Goal: Transaction & Acquisition: Book appointment/travel/reservation

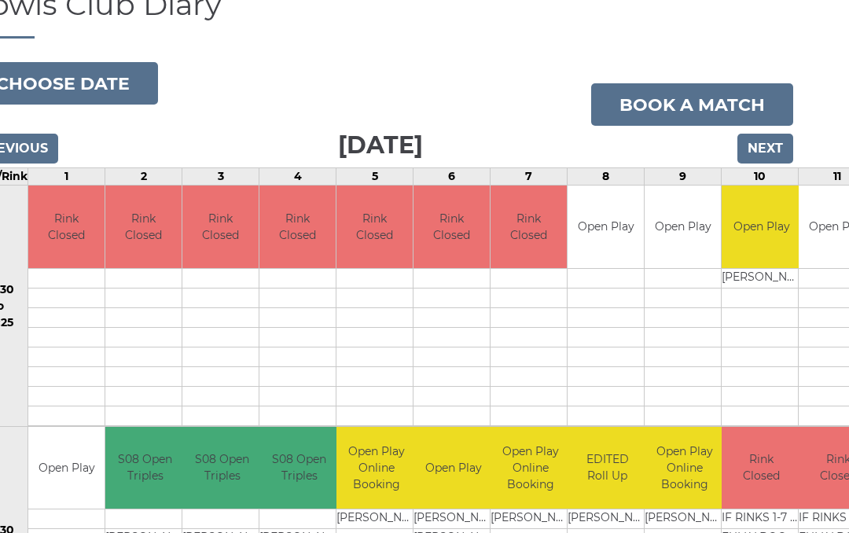
scroll to position [0, 44]
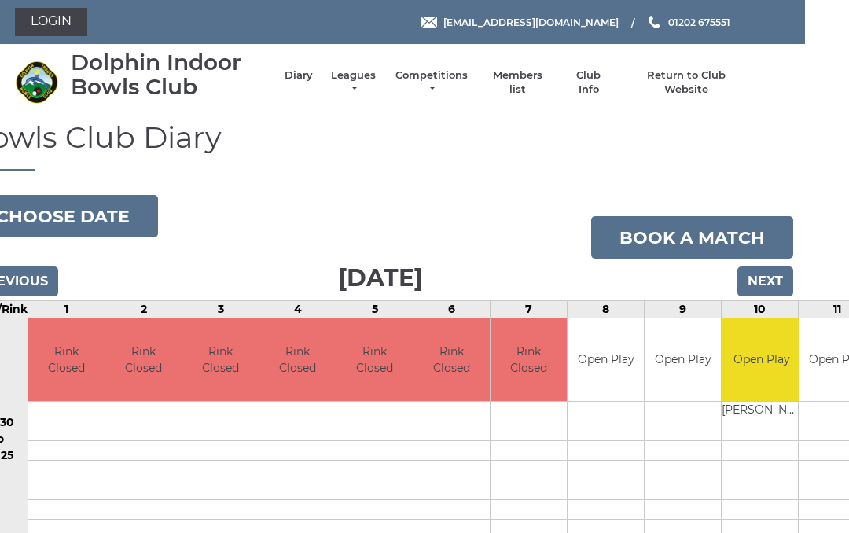
click at [756, 278] on input "Next" at bounding box center [766, 282] width 56 height 30
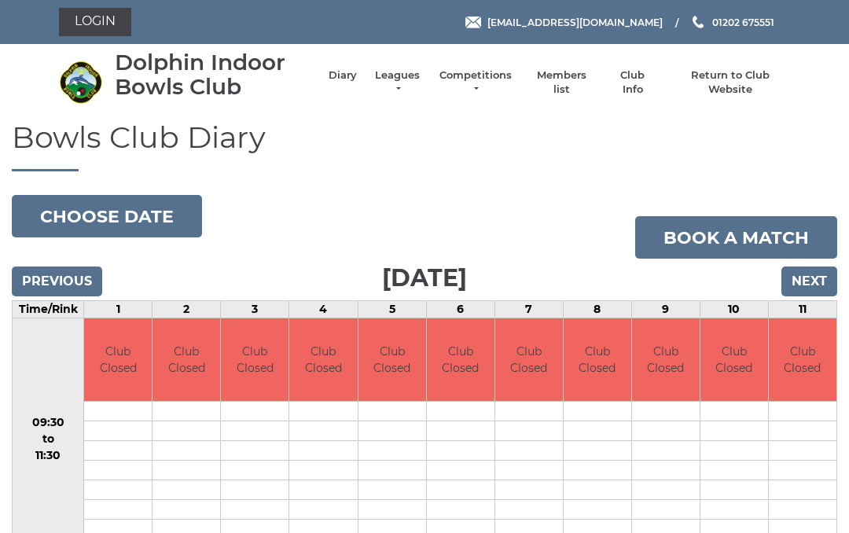
click at [809, 278] on input "Next" at bounding box center [810, 282] width 56 height 30
click at [815, 278] on input "Next" at bounding box center [810, 282] width 56 height 30
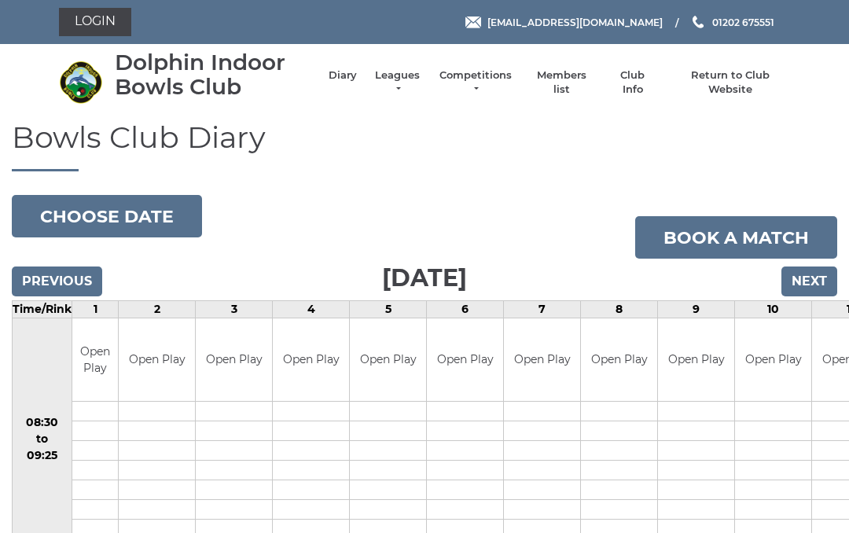
click at [721, 231] on link "Book a match" at bounding box center [736, 237] width 202 height 42
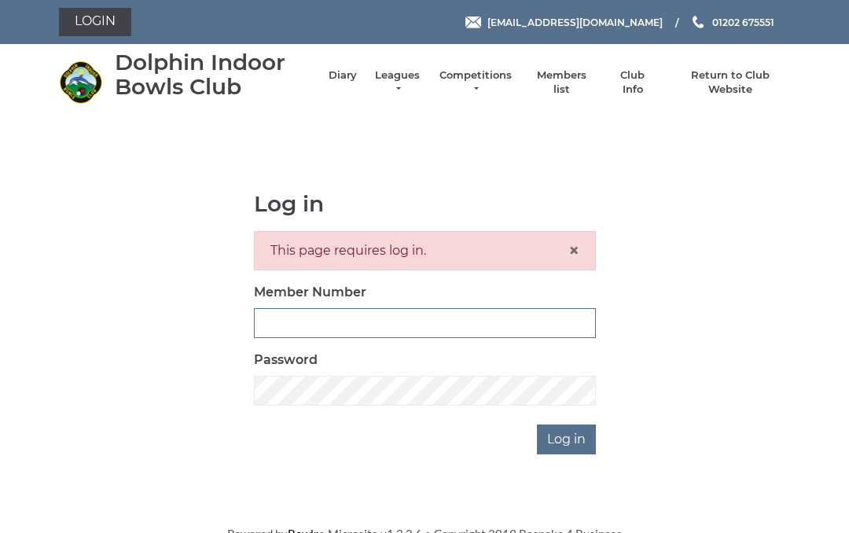
click at [279, 318] on input "Member Number" at bounding box center [425, 323] width 342 height 30
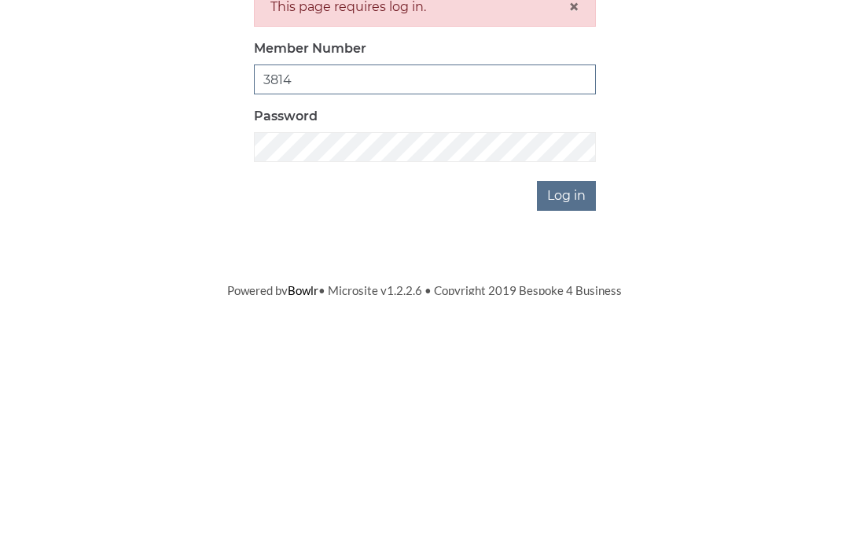
scroll to position [3, 0]
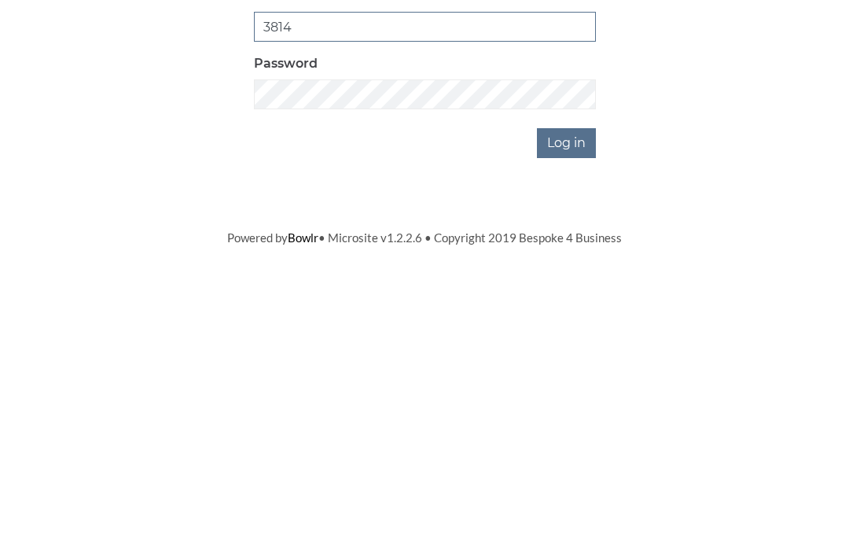
type input "3814"
click at [561, 421] on input "Log in" at bounding box center [566, 436] width 59 height 30
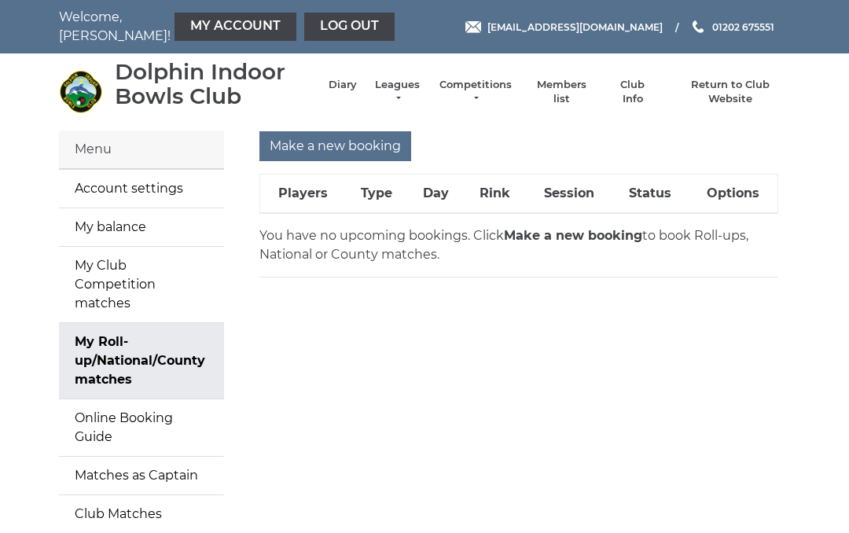
click at [358, 137] on input "Make a new booking" at bounding box center [335, 146] width 152 height 30
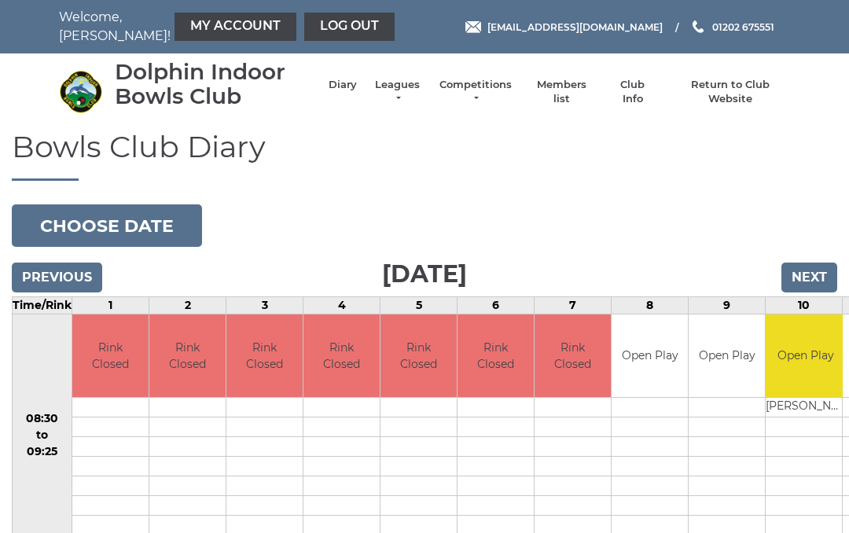
click at [811, 275] on input "Next" at bounding box center [810, 278] width 56 height 30
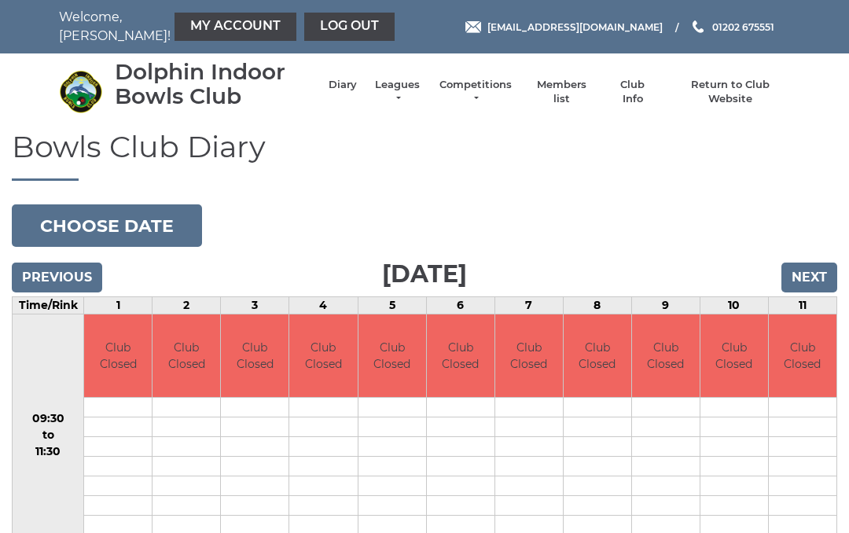
click at [807, 265] on input "Next" at bounding box center [810, 278] width 56 height 30
click at [815, 268] on input "Next" at bounding box center [810, 278] width 56 height 30
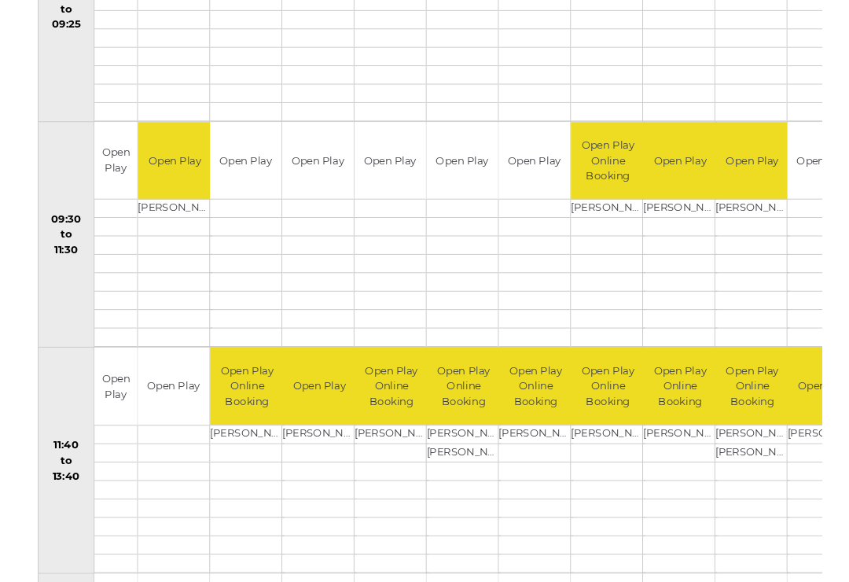
scroll to position [426, 0]
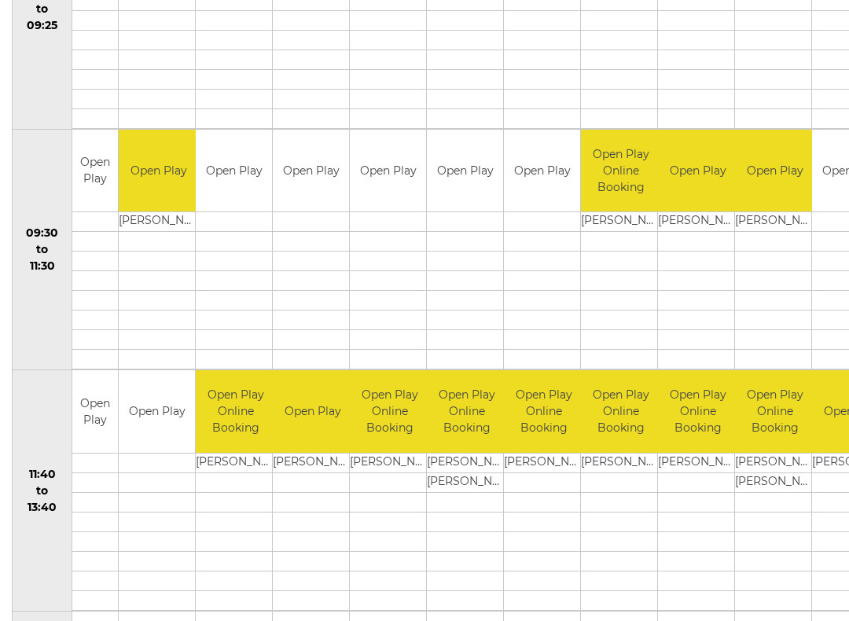
click at [0, 0] on link "Book slot" at bounding box center [0, 0] width 0 height 0
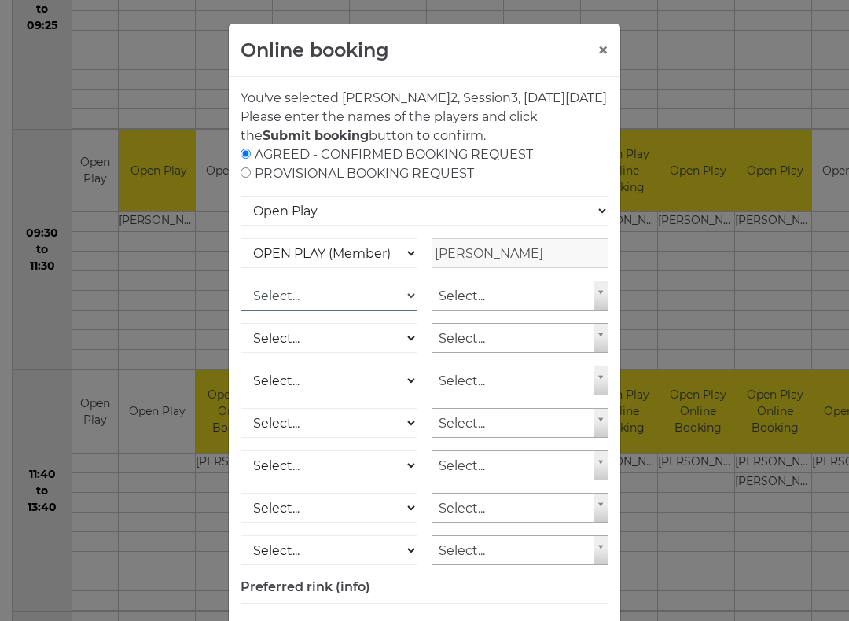
click at [406, 311] on select "Select... OPEN PLAY (Member) OPEN PLAY (Visitor) SPOONS (Member) SPOONS (Visito…" at bounding box center [329, 296] width 177 height 30
click at [407, 311] on select "Select... OPEN PLAY (Member) OPEN PLAY (Visitor) SPOONS (Member) SPOONS (Visito…" at bounding box center [329, 296] width 177 height 30
select select "1_12"
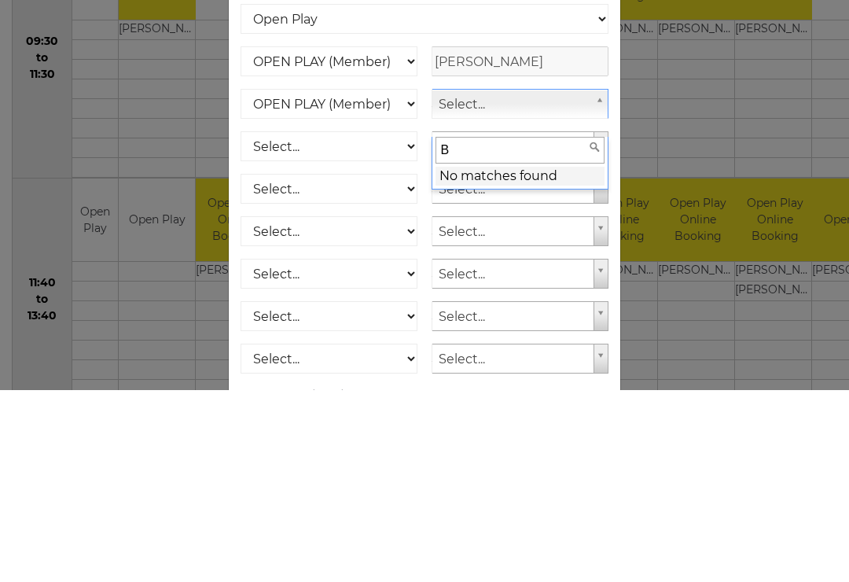
type input "B"
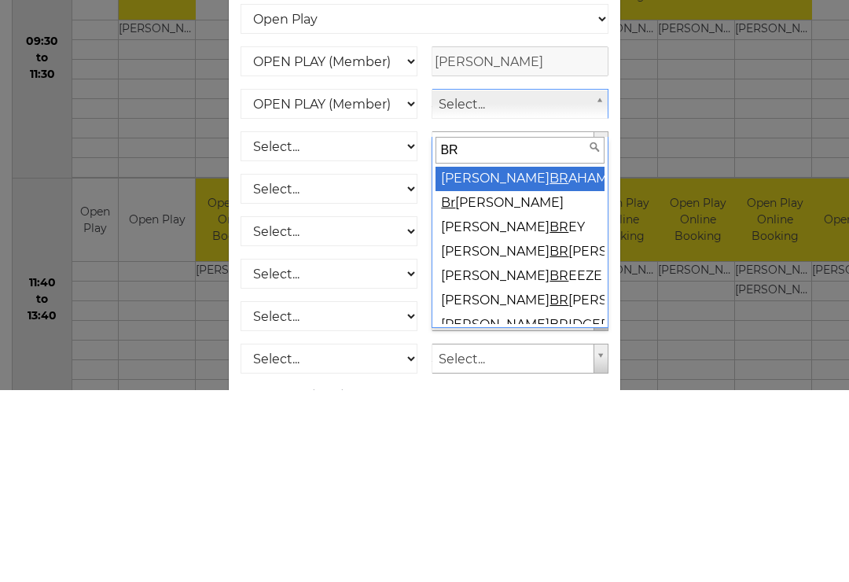
type input "BRE"
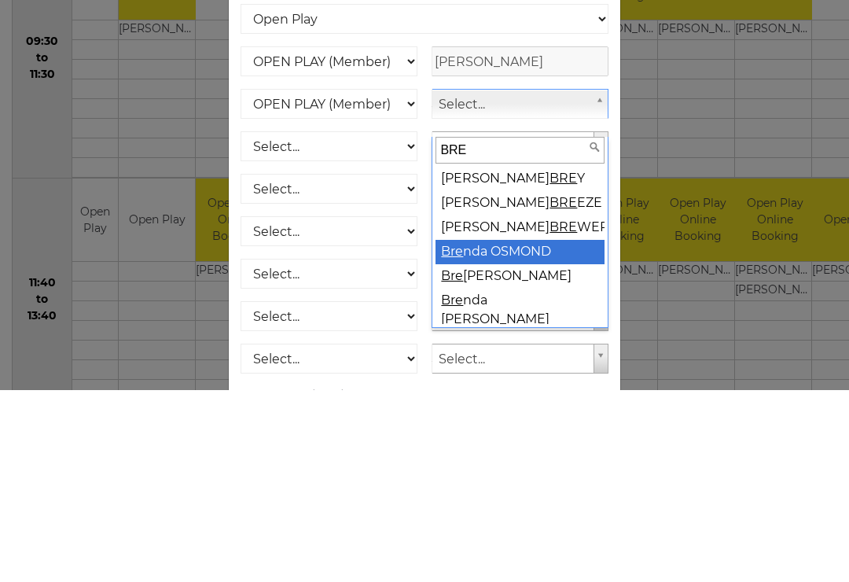
select select "1828"
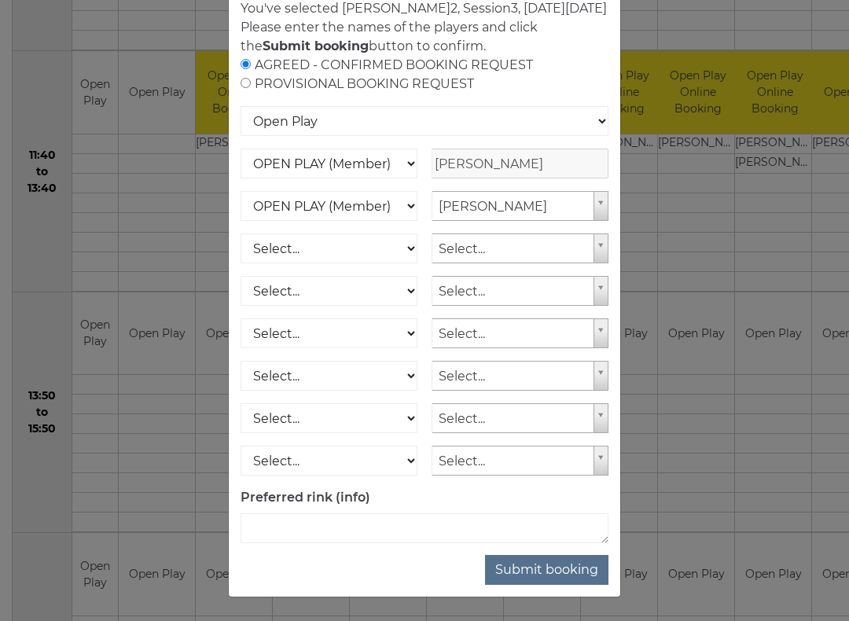
scroll to position [109, 0]
click at [144, 88] on div "Online booking × You've selected Rink 2 , Session 3 , on Monday 15th of Septemb…" at bounding box center [424, 310] width 849 height 621
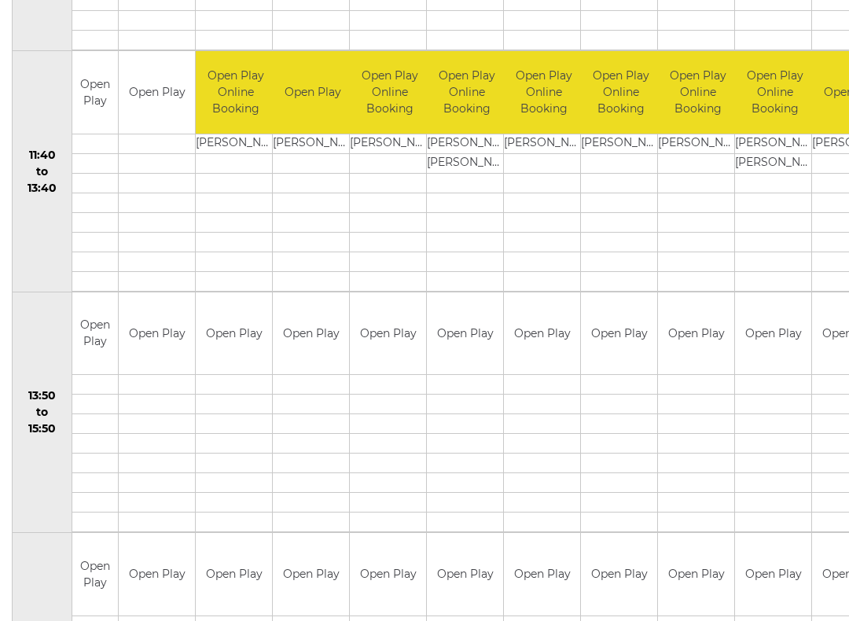
click at [0, 0] on link "Book slot" at bounding box center [0, 0] width 0 height 0
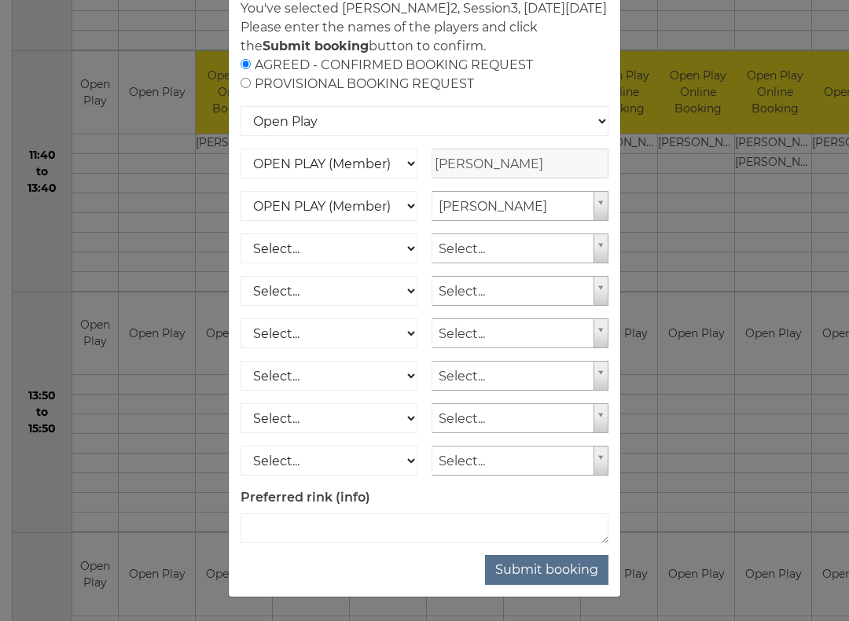
click at [534, 532] on button "Submit booking" at bounding box center [546, 570] width 123 height 30
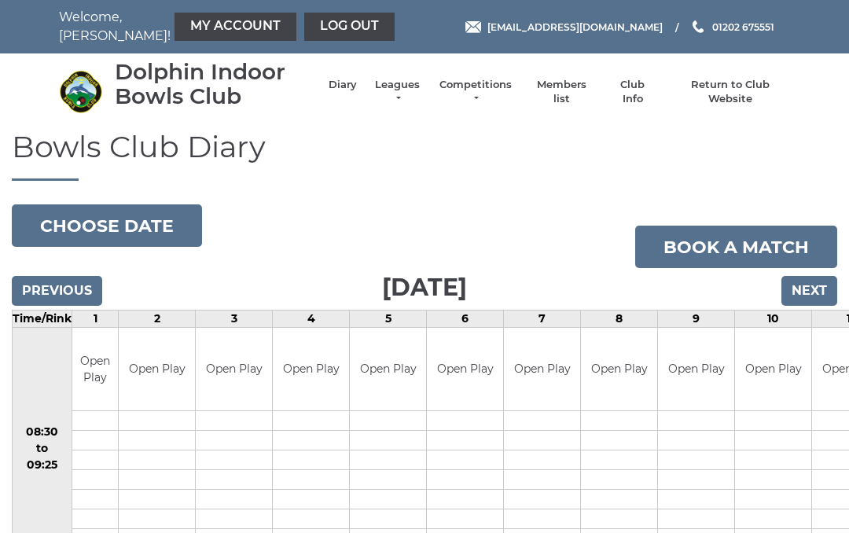
click at [809, 285] on input "Next" at bounding box center [810, 291] width 56 height 30
click at [811, 285] on input "Next" at bounding box center [810, 291] width 56 height 30
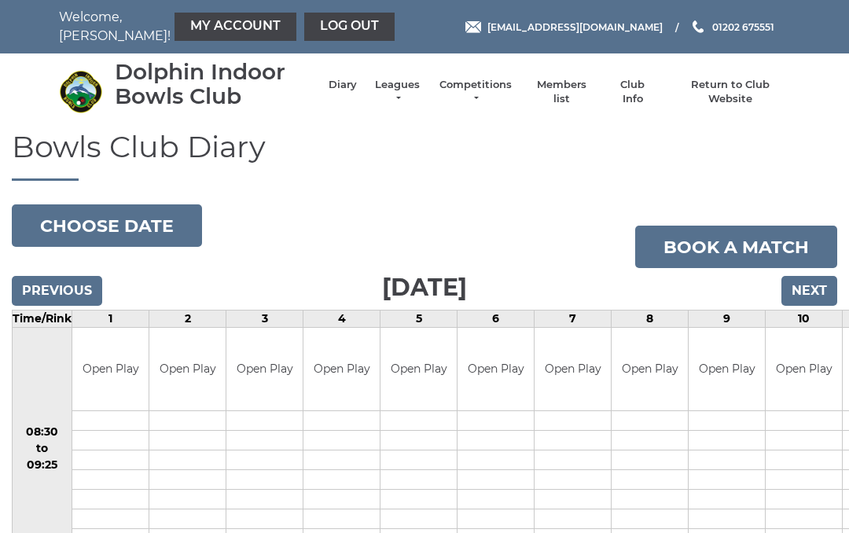
click at [795, 285] on input "Next" at bounding box center [810, 291] width 56 height 30
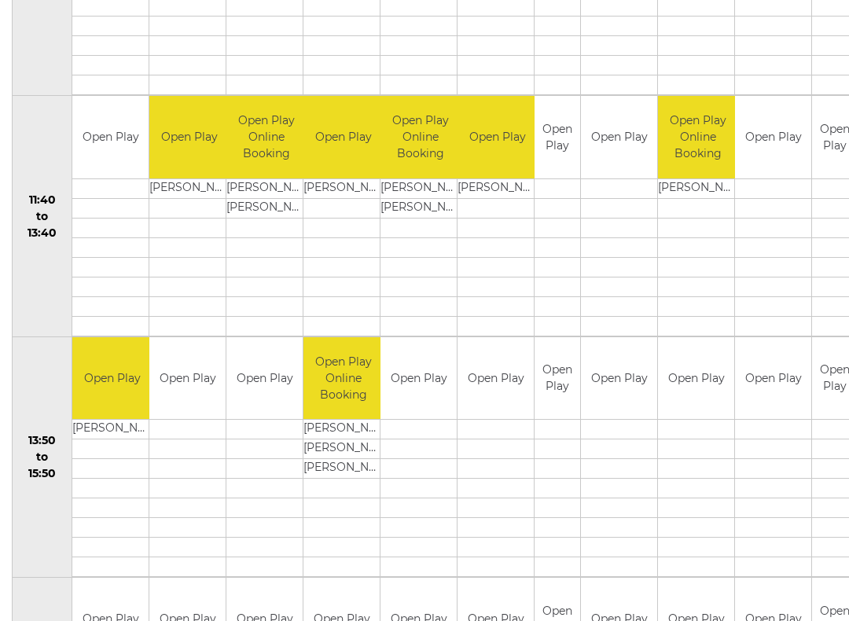
scroll to position [714, 0]
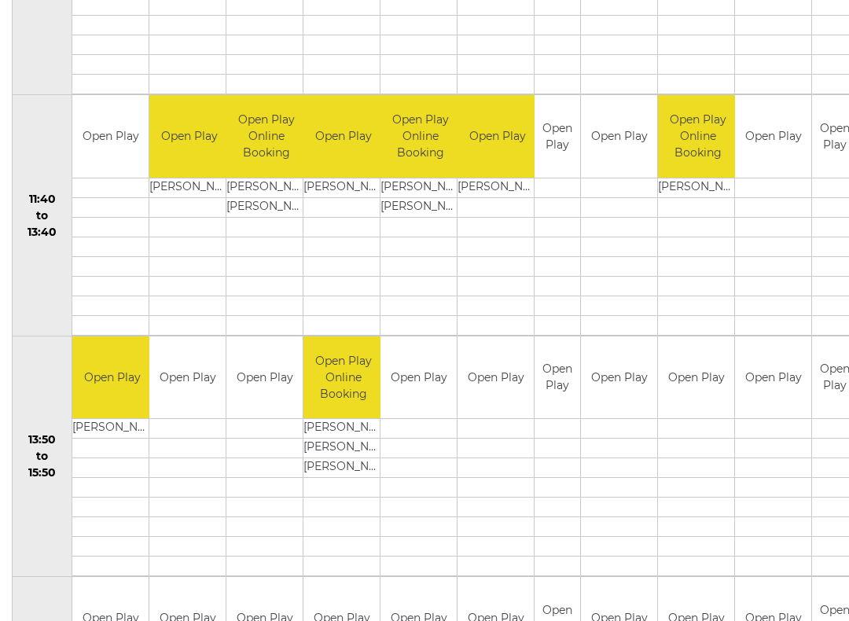
click at [535, 372] on td "Open Play" at bounding box center [558, 378] width 46 height 83
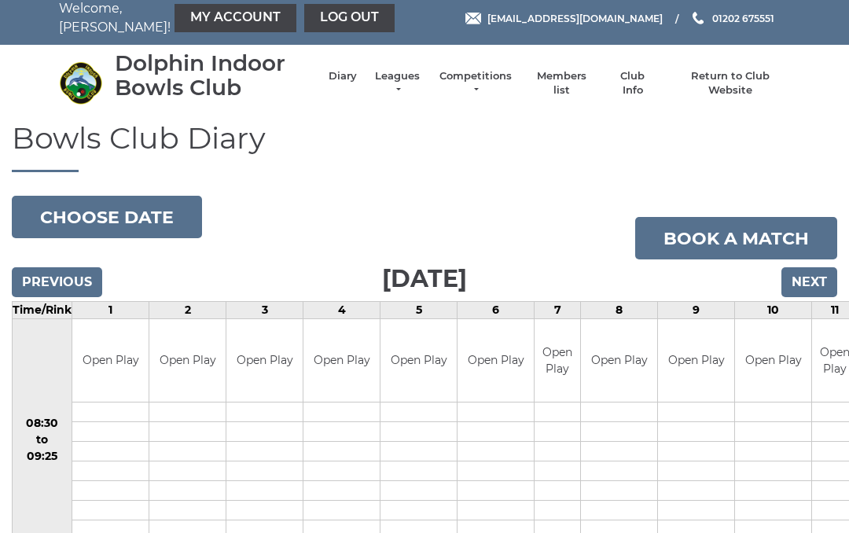
scroll to position [0, 0]
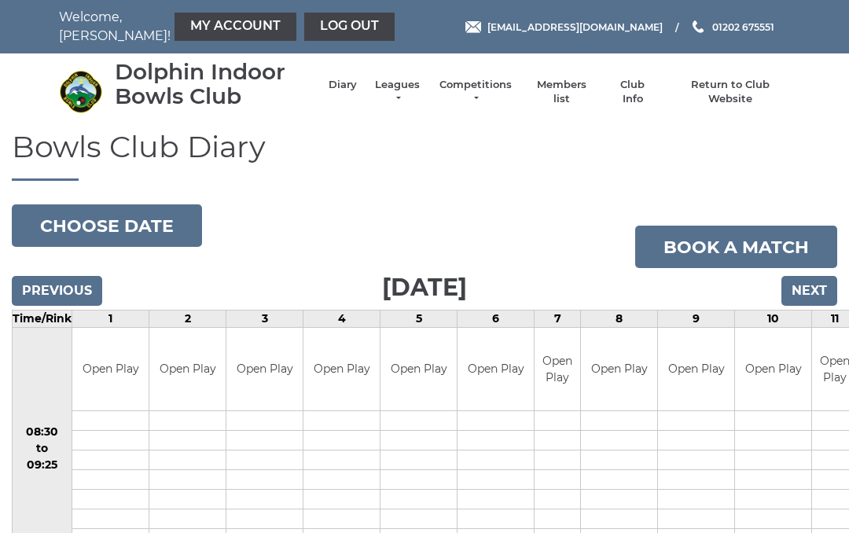
click at [725, 242] on link "Book a match" at bounding box center [736, 247] width 202 height 42
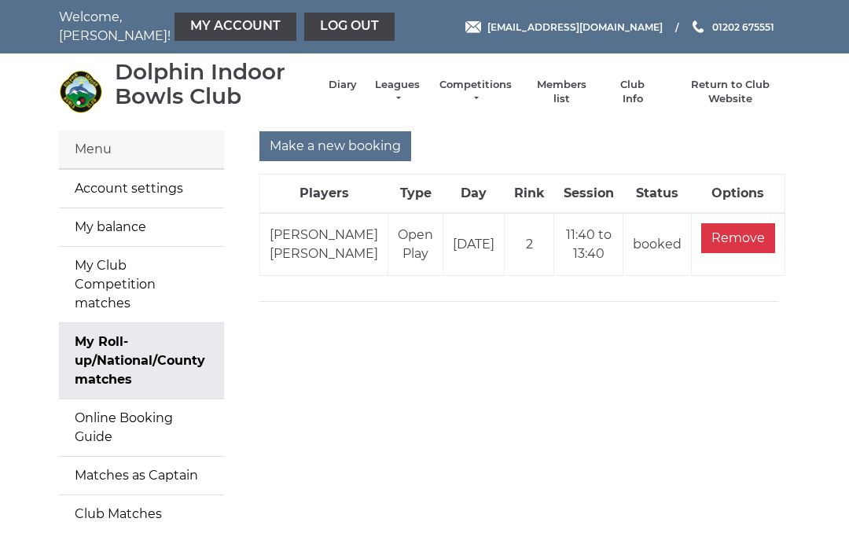
click at [351, 138] on input "Make a new booking" at bounding box center [335, 146] width 152 height 30
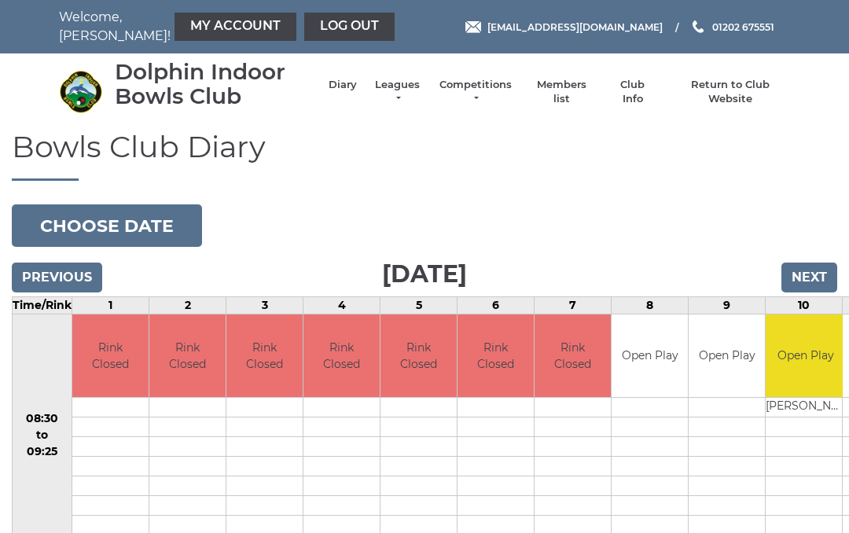
click at [803, 269] on input "Next" at bounding box center [810, 278] width 56 height 30
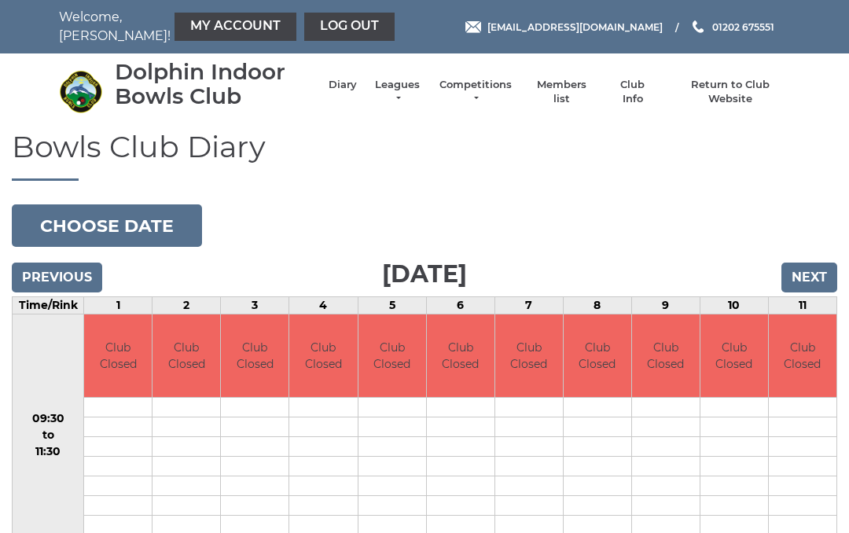
click at [815, 273] on input "Next" at bounding box center [810, 278] width 56 height 30
click at [808, 272] on input "Next" at bounding box center [810, 278] width 56 height 30
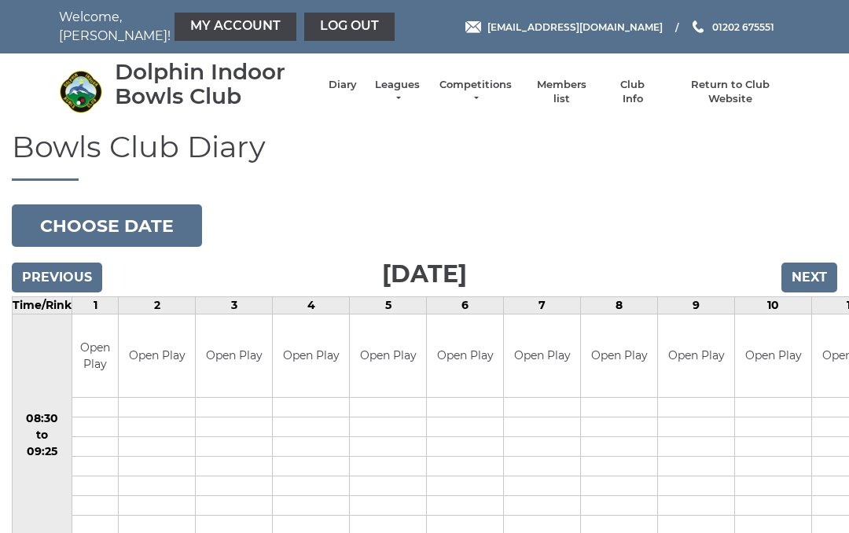
click at [807, 270] on input "Next" at bounding box center [810, 278] width 56 height 30
click at [808, 270] on input "Next" at bounding box center [810, 278] width 56 height 30
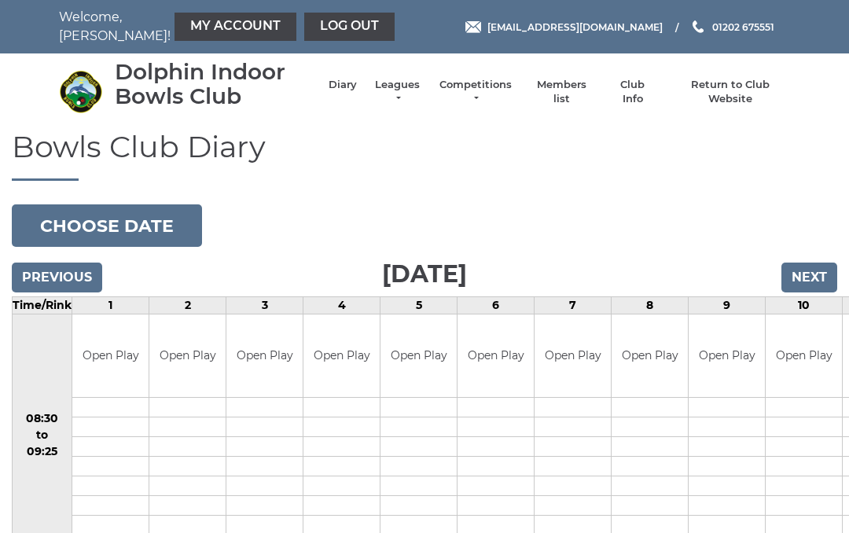
click at [802, 274] on input "Next" at bounding box center [810, 278] width 56 height 30
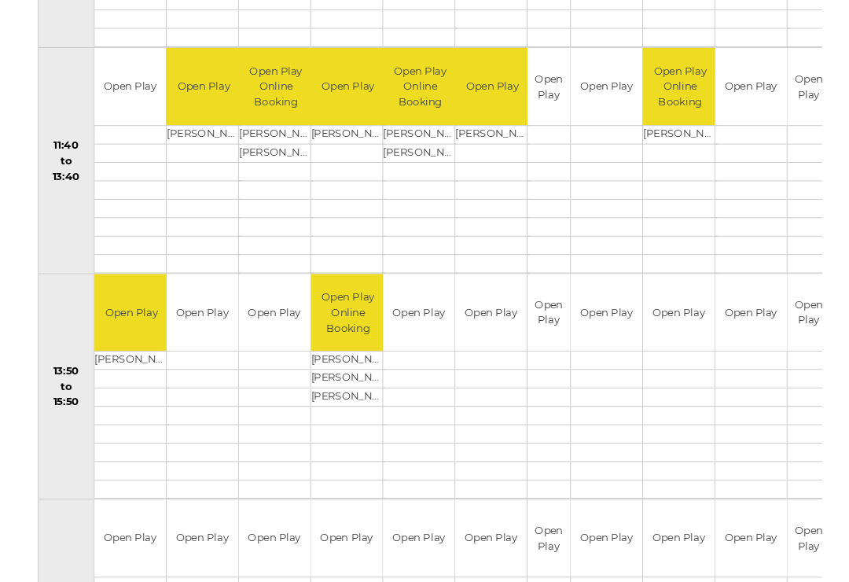
scroll to position [747, 0]
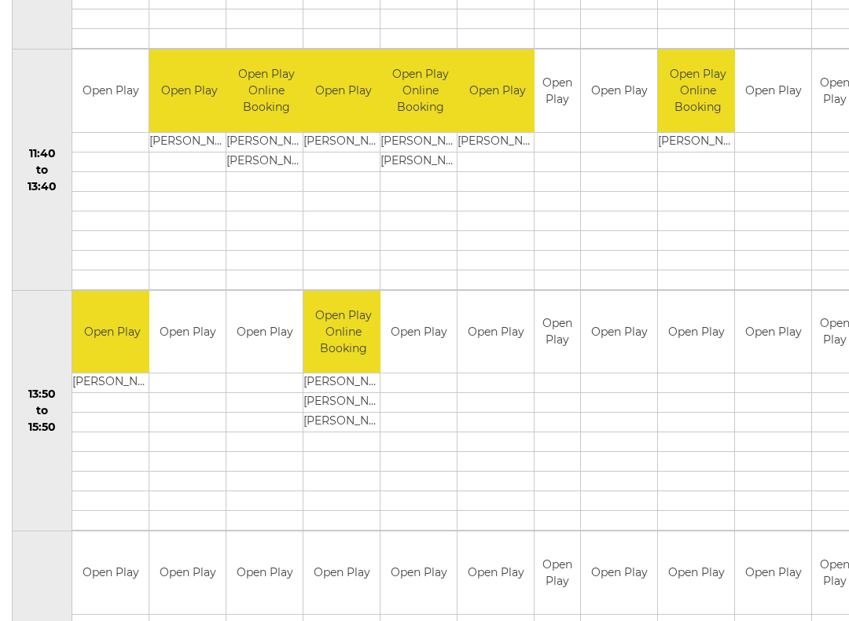
click at [0, 0] on link "Book slot" at bounding box center [0, 0] width 0 height 0
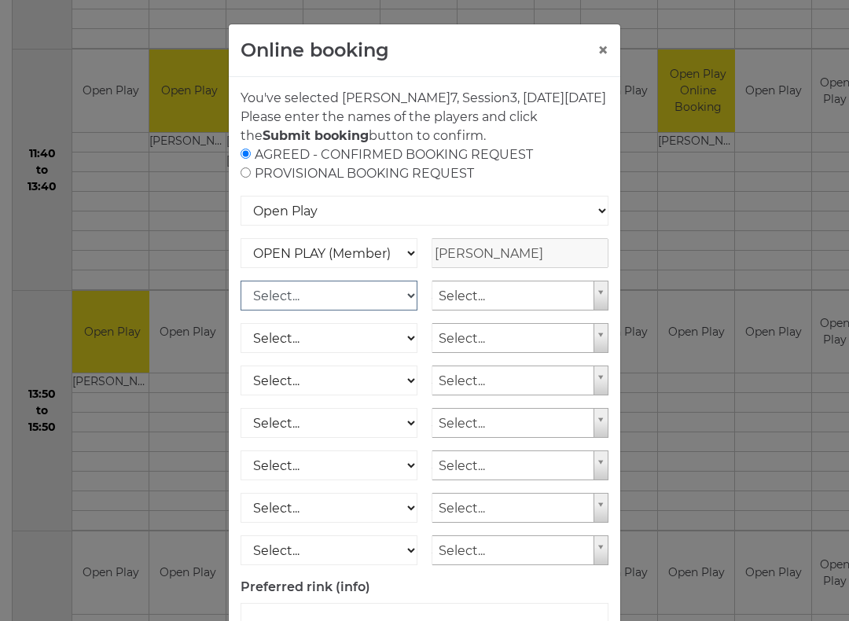
click at [409, 311] on select "Select... OPEN PLAY (Member) OPEN PLAY (Visitor) SPOONS (Member) SPOONS (Visito…" at bounding box center [329, 296] width 177 height 30
select select "1_12"
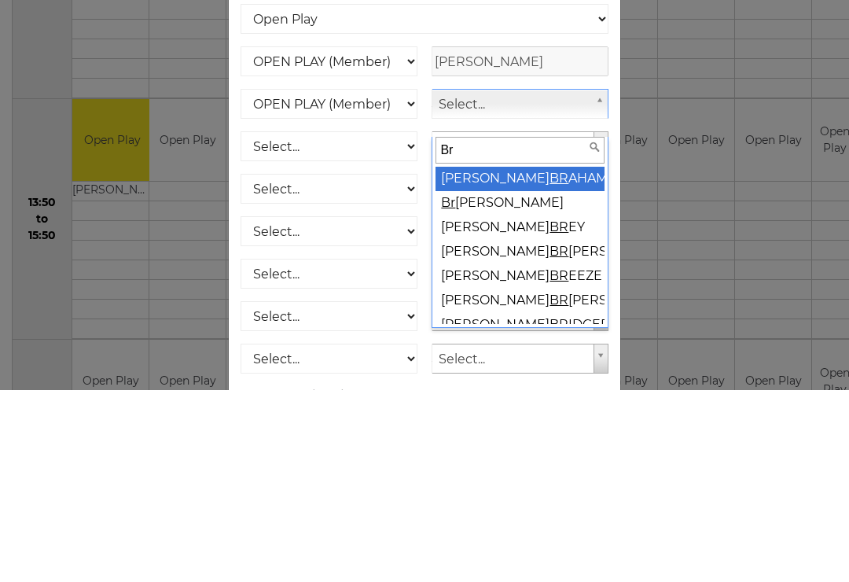
type input "Bre"
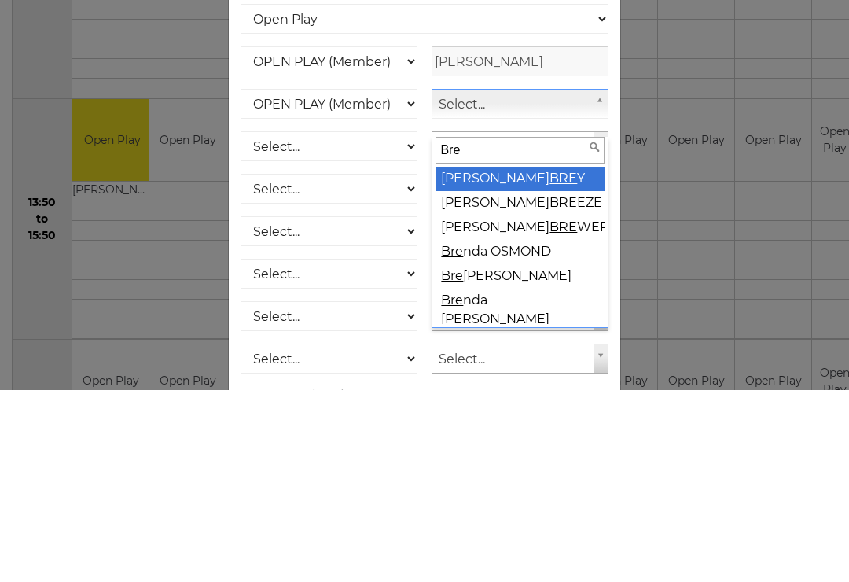
select select "1828"
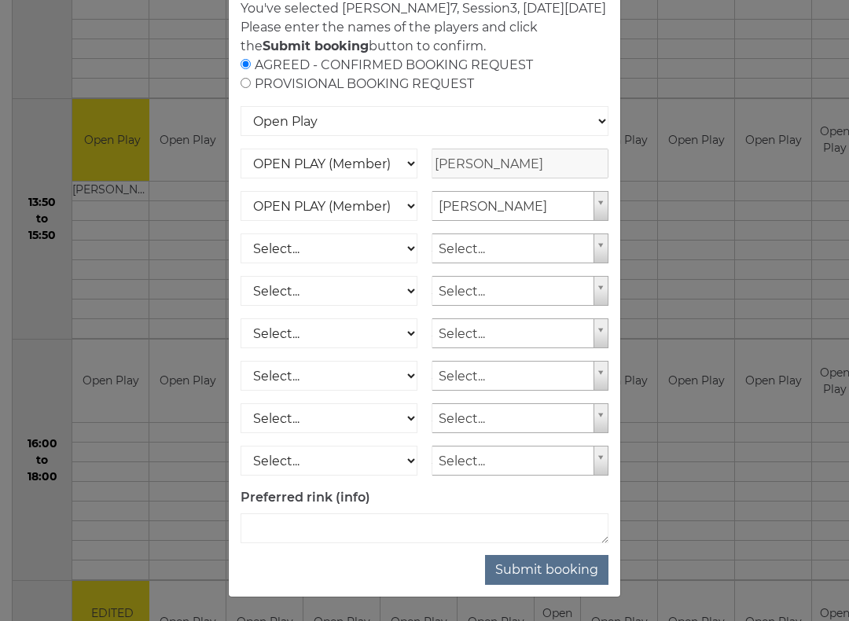
scroll to position [109, 0]
click at [537, 532] on button "Submit booking" at bounding box center [546, 570] width 123 height 30
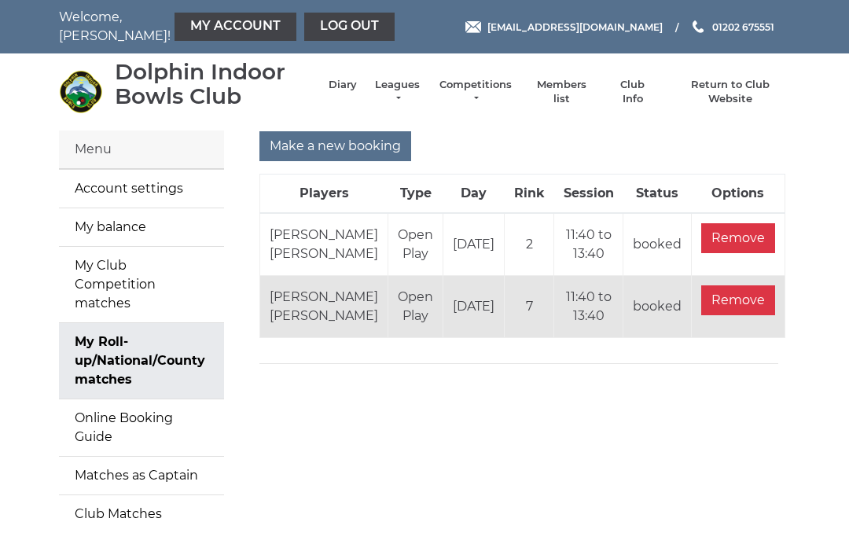
click at [304, 17] on link "Log out" at bounding box center [349, 27] width 90 height 28
